Goal: Task Accomplishment & Management: Manage account settings

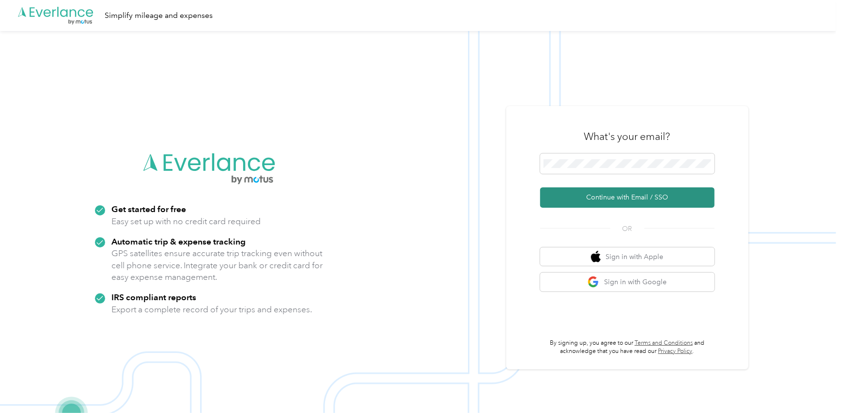
click at [600, 198] on button "Continue with Email / SSO" at bounding box center [627, 197] width 174 height 20
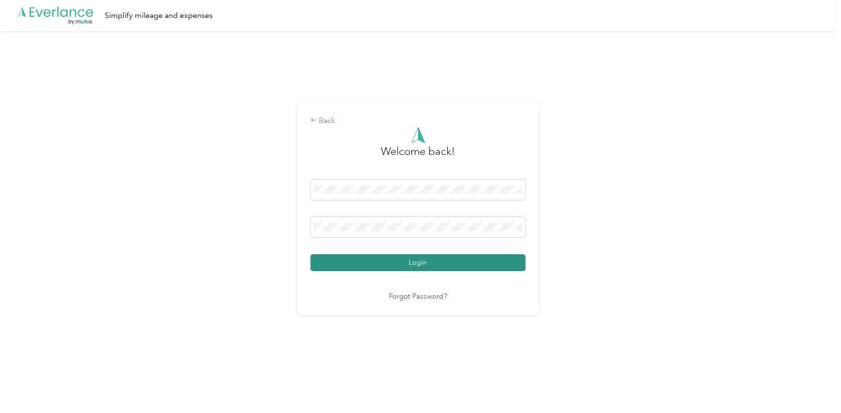
click at [430, 264] on button "Login" at bounding box center [417, 262] width 215 height 17
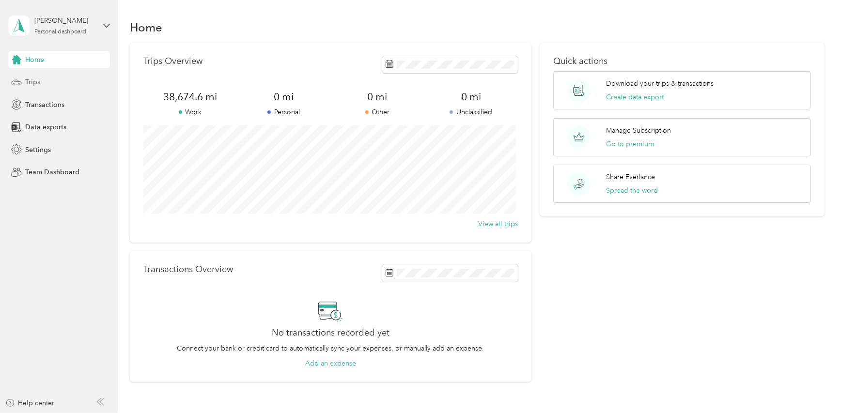
click at [41, 85] on div "Trips" at bounding box center [59, 82] width 102 height 17
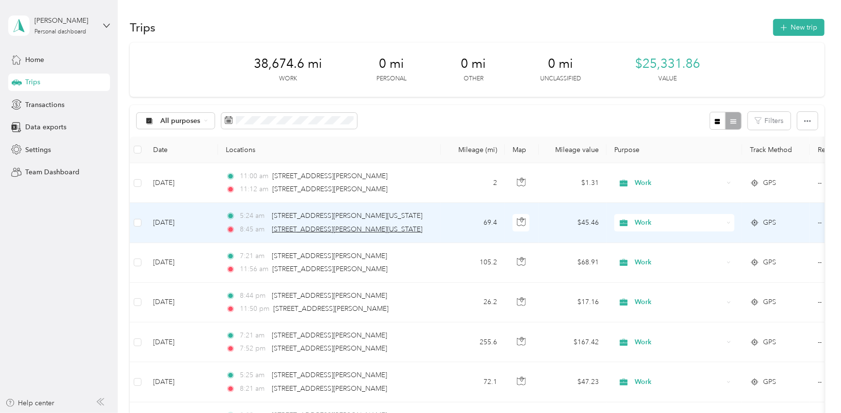
click at [366, 224] on div "[STREET_ADDRESS][PERSON_NAME][US_STATE]" at bounding box center [347, 229] width 151 height 11
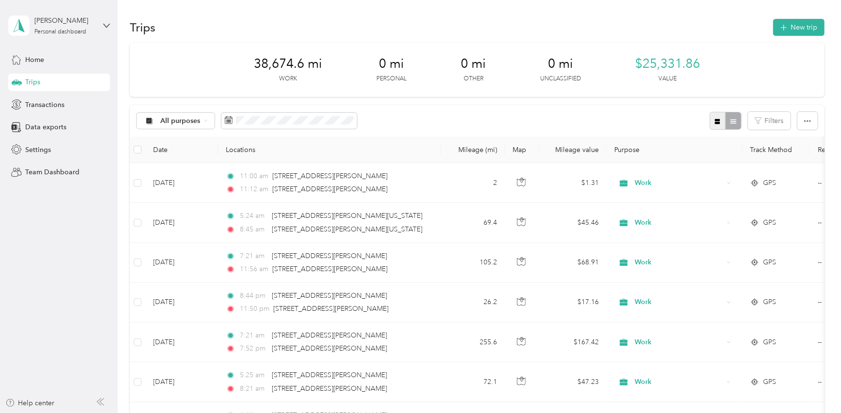
click at [715, 122] on icon "button" at bounding box center [717, 121] width 7 height 7
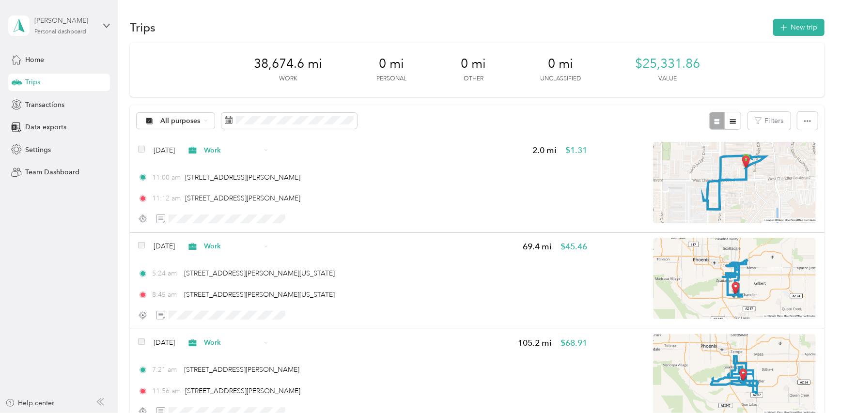
click at [85, 26] on div "[PERSON_NAME]" at bounding box center [64, 21] width 61 height 10
click at [56, 84] on div "You’re signed in as [EMAIL_ADDRESS][DOMAIN_NAME] Log out" at bounding box center [110, 67] width 204 height 55
click at [104, 26] on icon at bounding box center [106, 25] width 7 height 7
click at [38, 80] on div "Log out" at bounding box center [34, 80] width 37 height 10
